Goal: Task Accomplishment & Management: Manage account settings

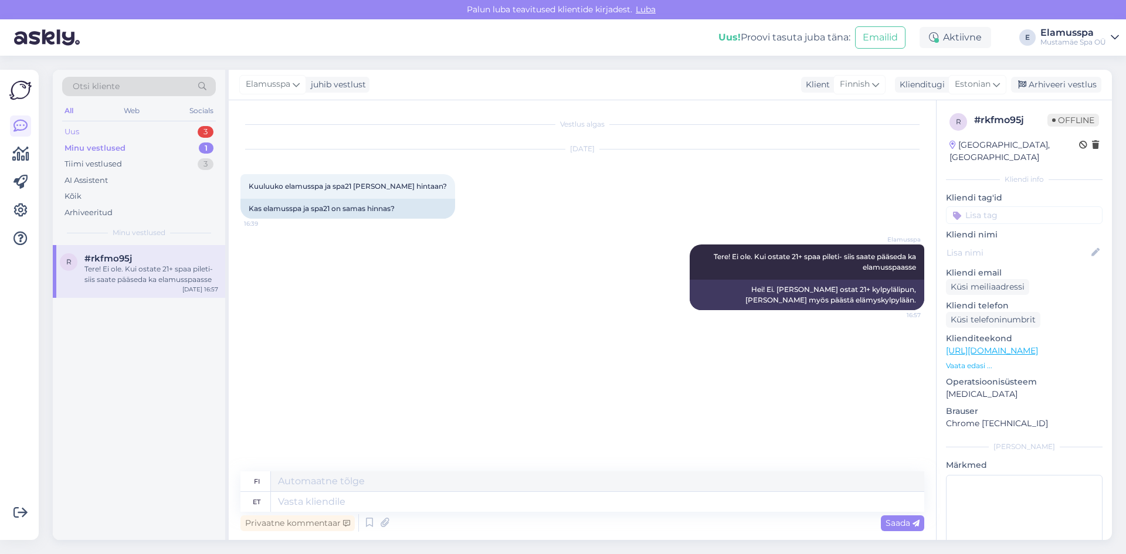
click at [178, 138] on div "Uus 3" at bounding box center [139, 132] width 154 height 16
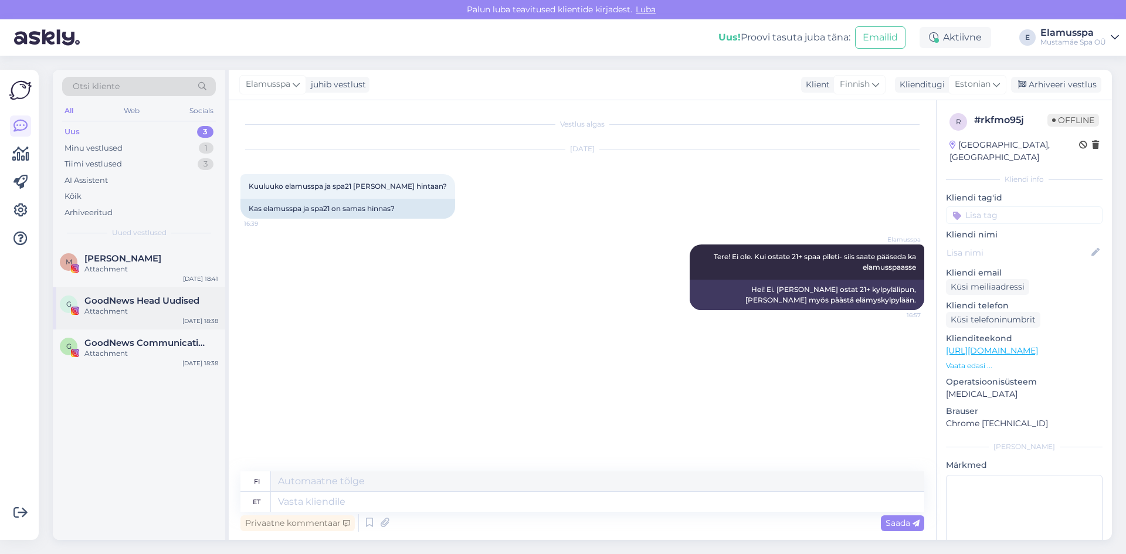
click at [159, 327] on div "G GoodNews Head Uudised Attachment [DATE] 18:38" at bounding box center [139, 308] width 172 height 42
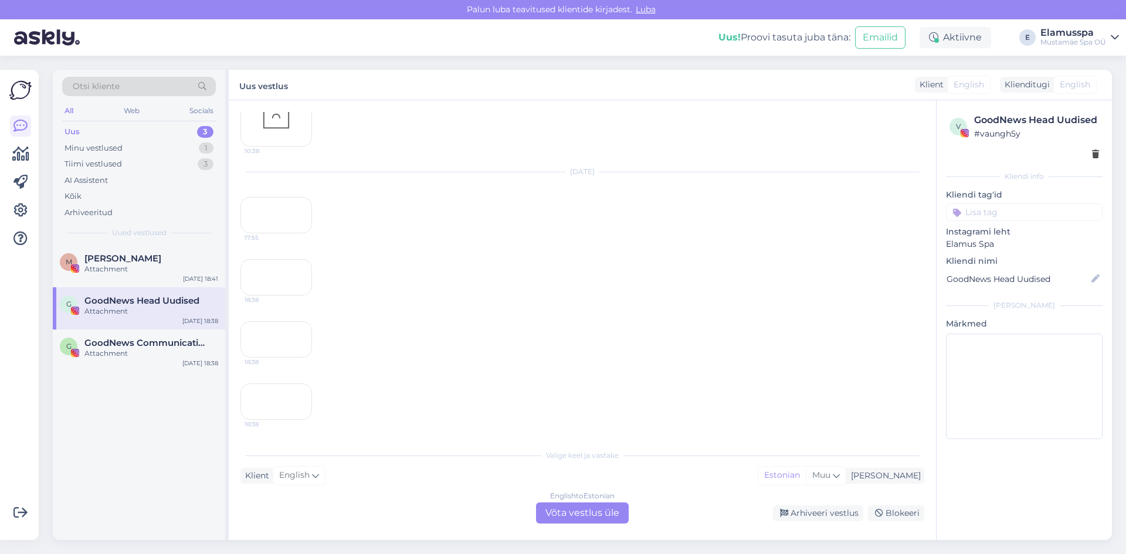
scroll to position [548, 0]
click at [289, 383] on div "18:38" at bounding box center [276, 401] width 72 height 36
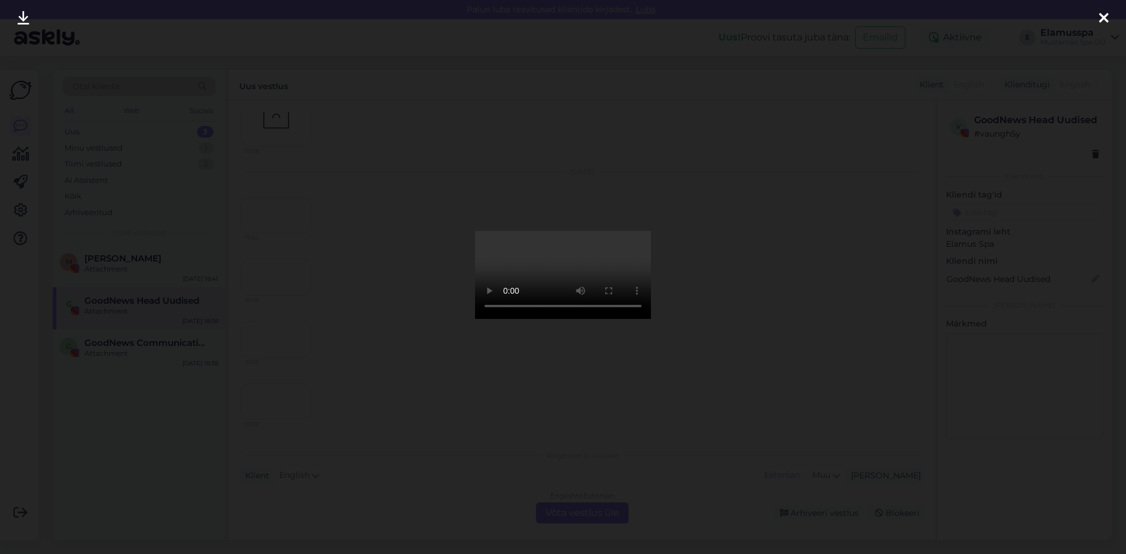
click at [354, 437] on div at bounding box center [563, 277] width 1126 height 554
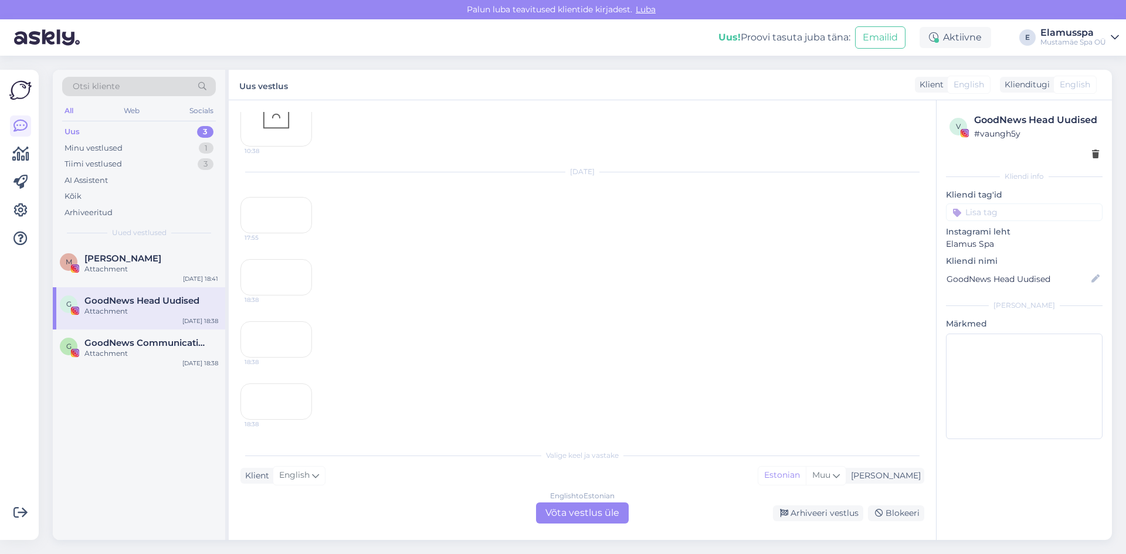
click at [286, 321] on div "18:38" at bounding box center [276, 339] width 72 height 36
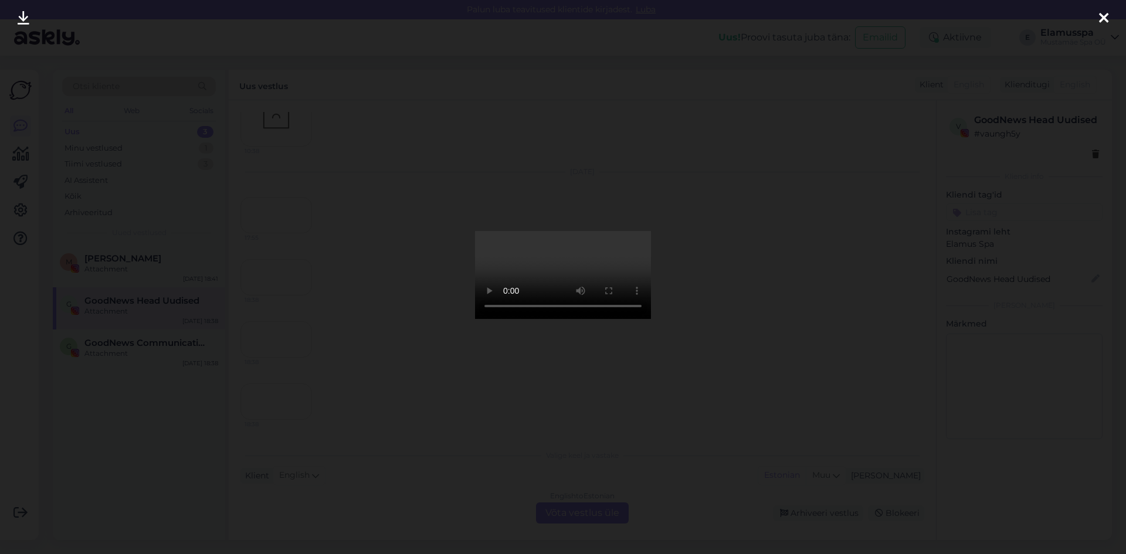
click at [845, 354] on div at bounding box center [563, 277] width 1126 height 554
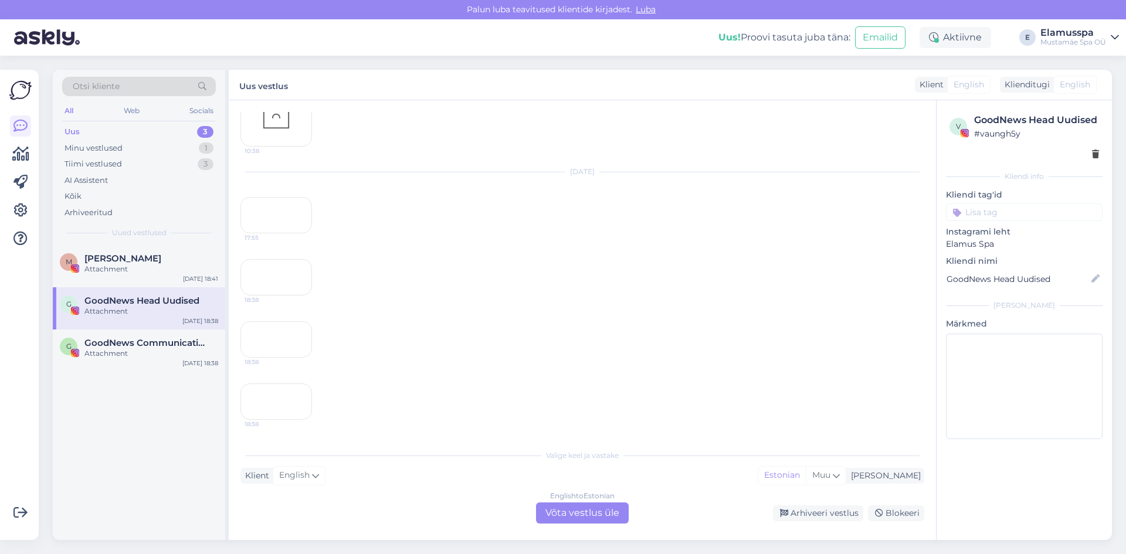
click at [294, 383] on div "18:38" at bounding box center [276, 401] width 72 height 36
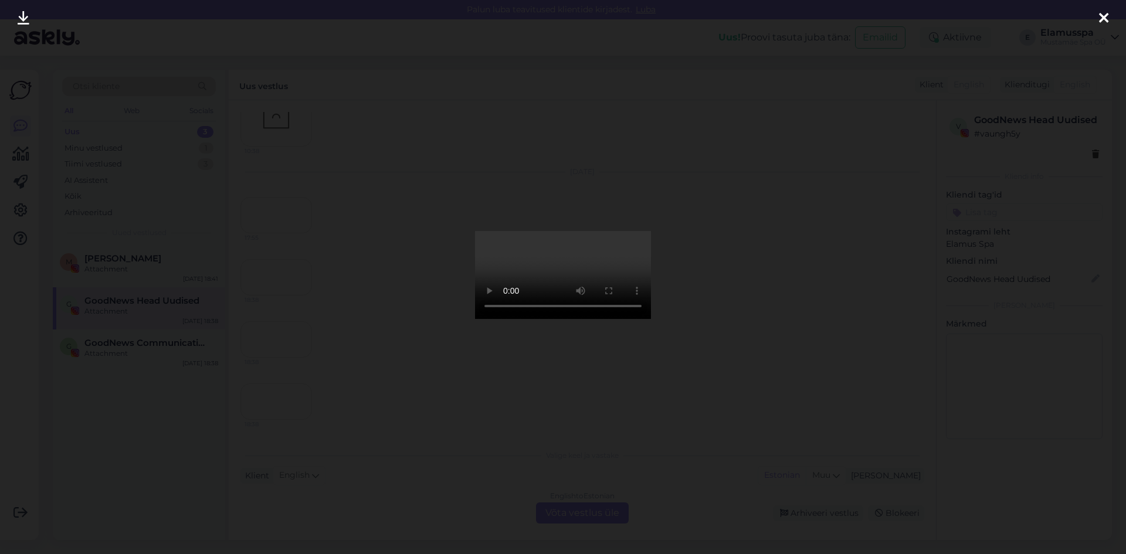
click at [817, 378] on div at bounding box center [563, 277] width 1126 height 554
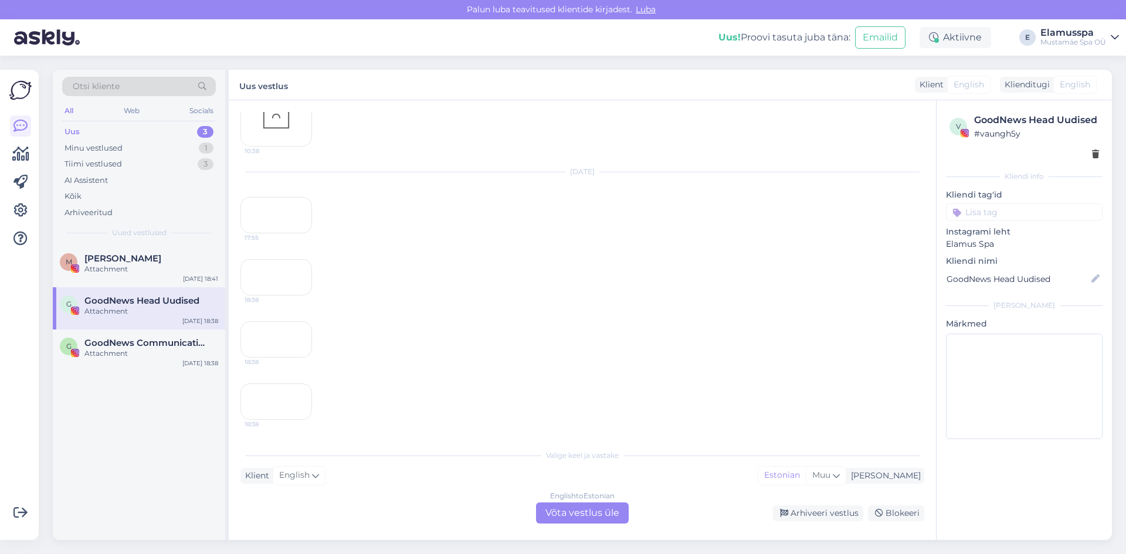
scroll to position [255, 0]
click at [273, 295] on div "18:38" at bounding box center [276, 277] width 72 height 36
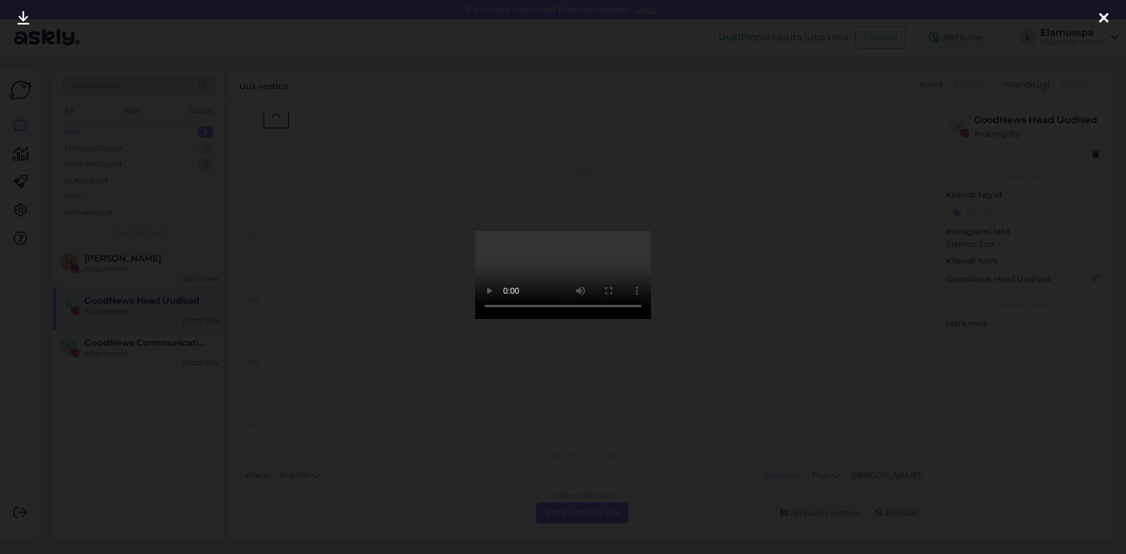
click at [399, 436] on div at bounding box center [563, 277] width 1126 height 554
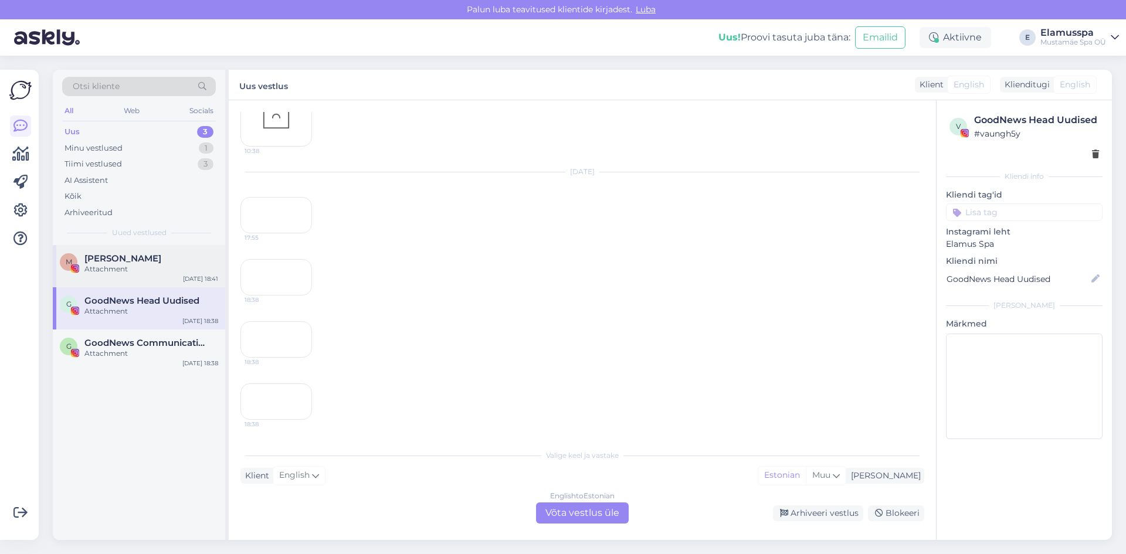
click at [135, 281] on div "M [PERSON_NAME] Attachment [DATE] 18:41" at bounding box center [139, 266] width 172 height 42
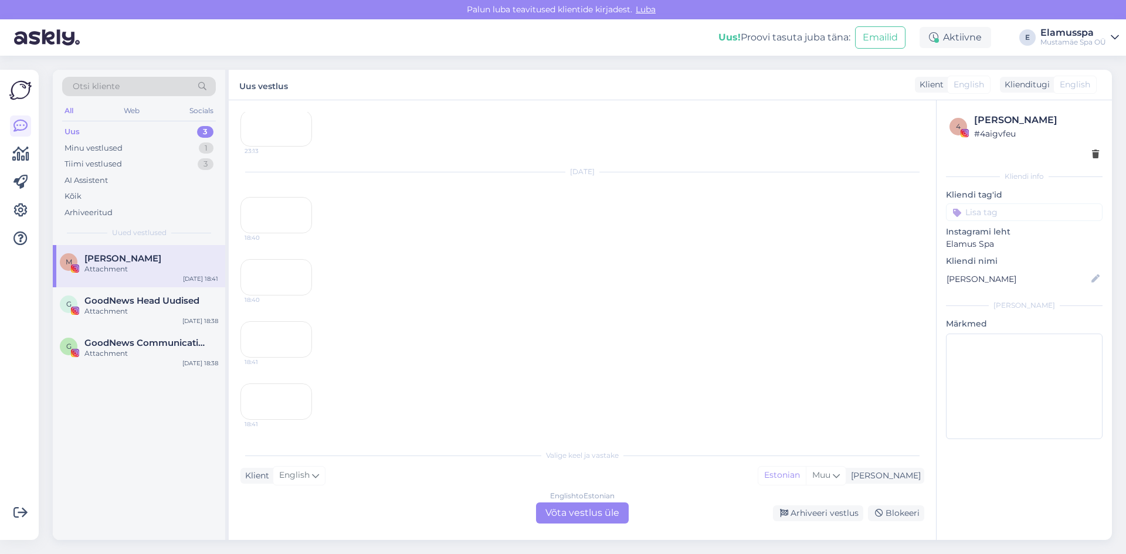
scroll to position [540, 0]
